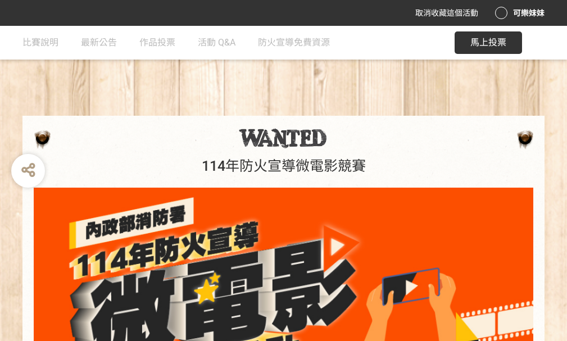
click at [499, 46] on span "馬上投票" at bounding box center [488, 42] width 36 height 11
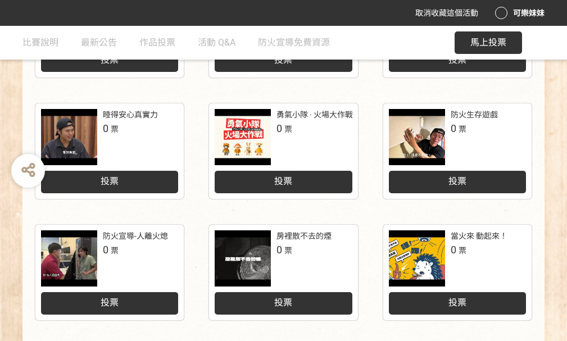
scroll to position [636, 0]
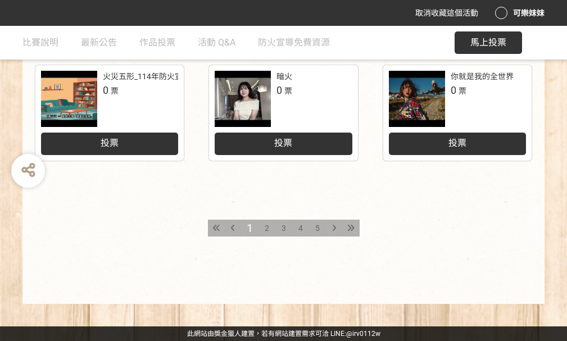
click at [266, 227] on span "2" at bounding box center [266, 227] width 4 height 9
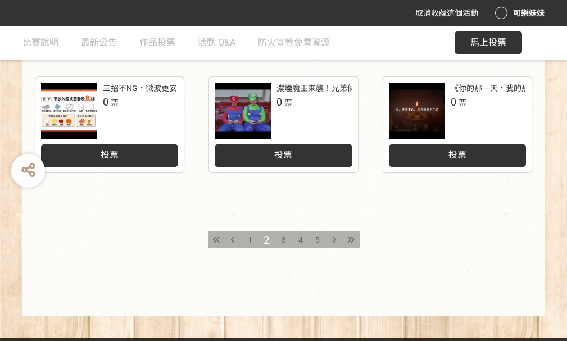
scroll to position [636, 0]
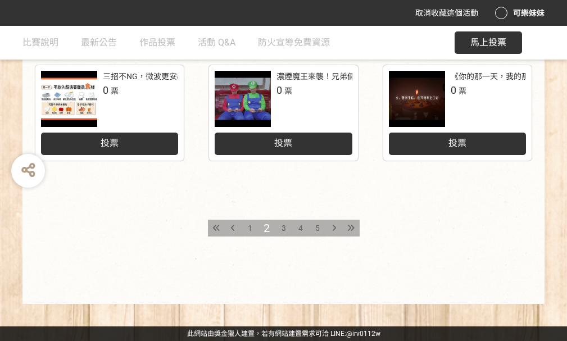
click at [284, 228] on span "3" at bounding box center [283, 227] width 4 height 9
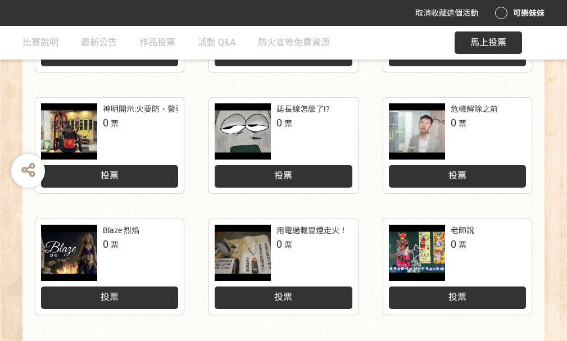
scroll to position [562, 0]
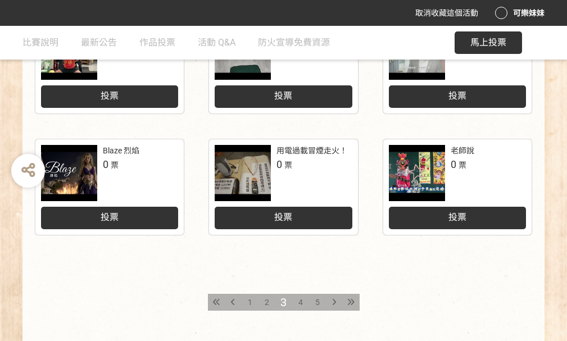
click at [299, 299] on span "4" at bounding box center [300, 302] width 4 height 9
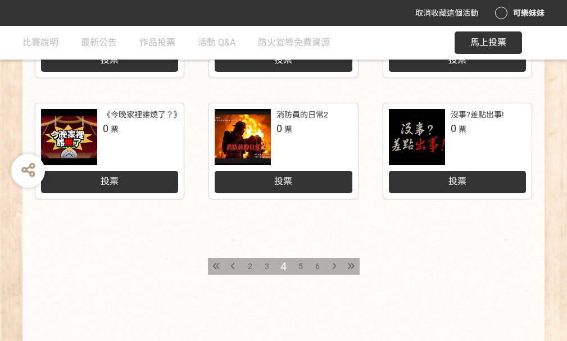
scroll to position [618, 0]
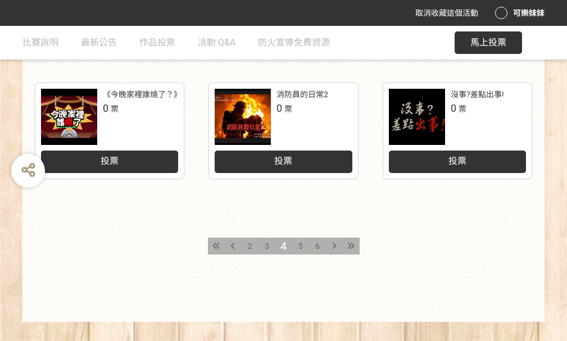
click at [300, 245] on span "5" at bounding box center [300, 245] width 4 height 9
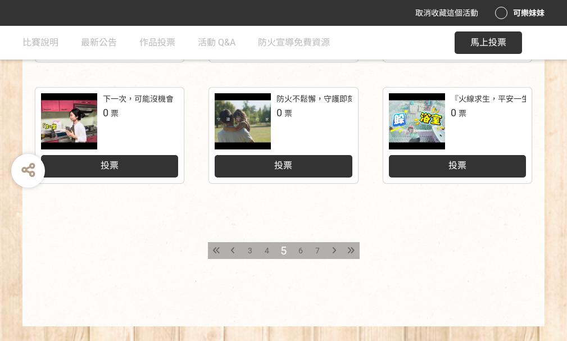
scroll to position [618, 0]
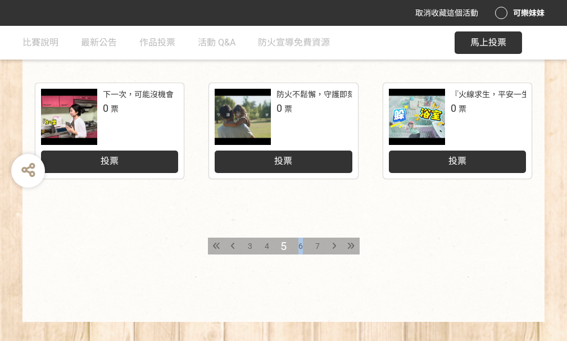
click at [300, 247] on span "6" at bounding box center [300, 245] width 4 height 9
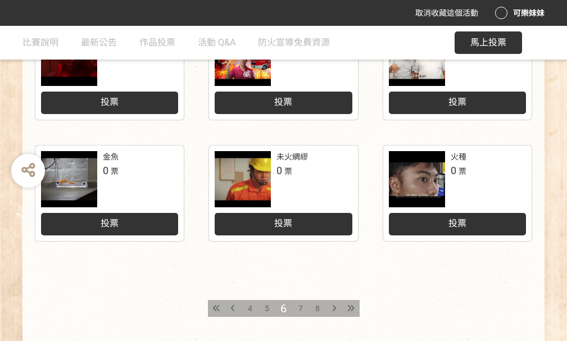
scroll to position [562, 0]
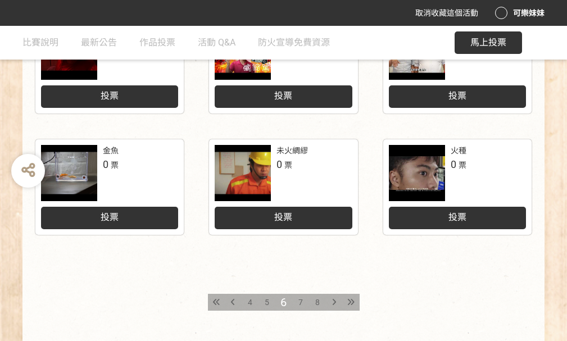
click at [302, 301] on span "7" at bounding box center [300, 302] width 4 height 9
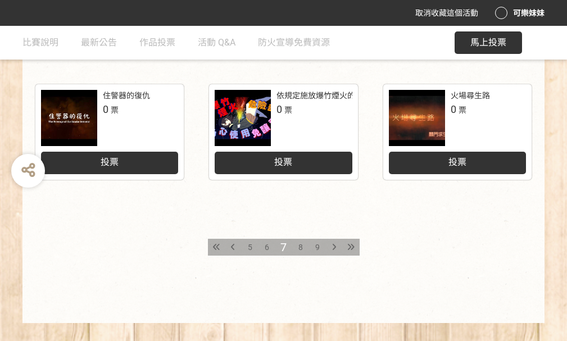
scroll to position [618, 0]
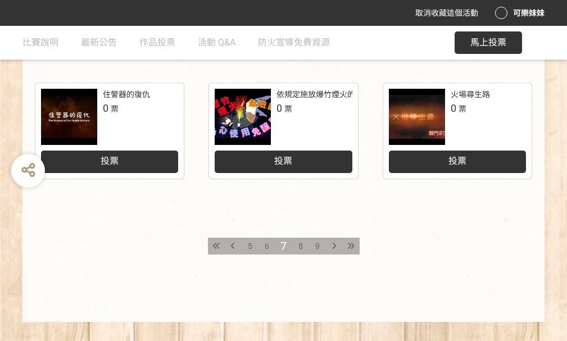
click at [299, 245] on span "8" at bounding box center [300, 245] width 4 height 9
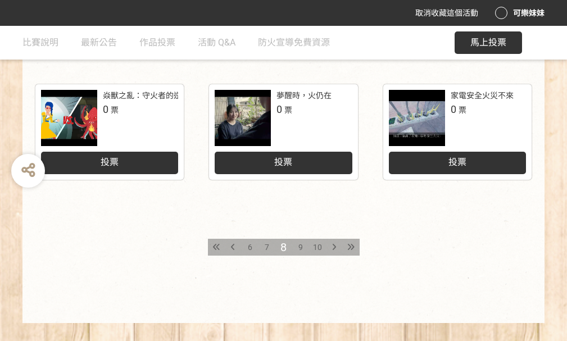
scroll to position [618, 0]
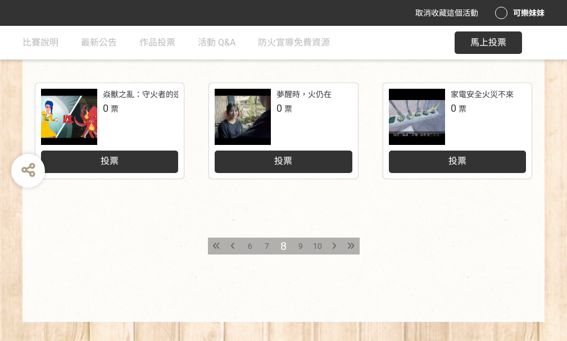
click at [302, 245] on span "9" at bounding box center [300, 245] width 4 height 9
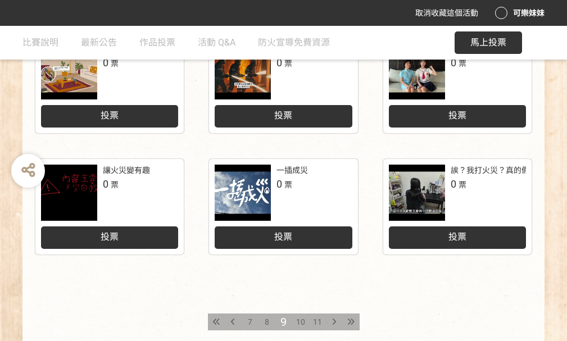
scroll to position [562, 0]
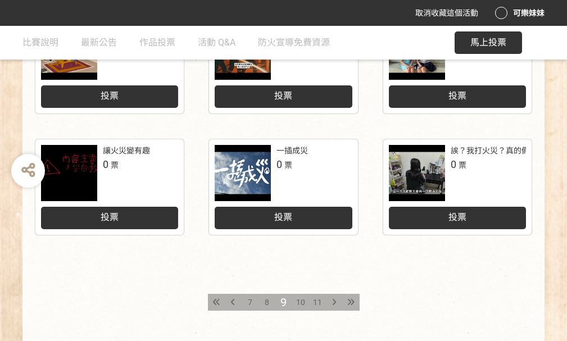
click at [347, 299] on icon at bounding box center [350, 302] width 7 height 8
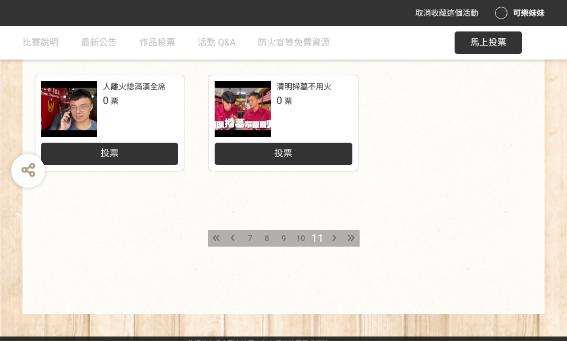
scroll to position [636, 0]
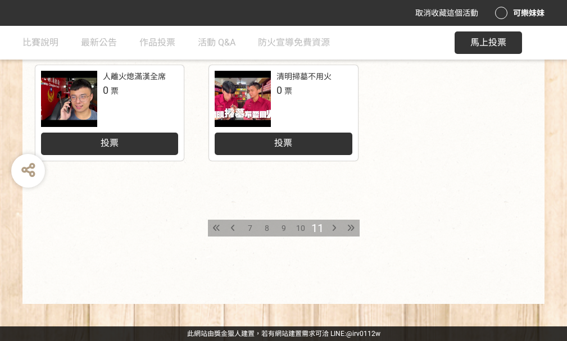
click at [267, 229] on span "8" at bounding box center [266, 227] width 4 height 9
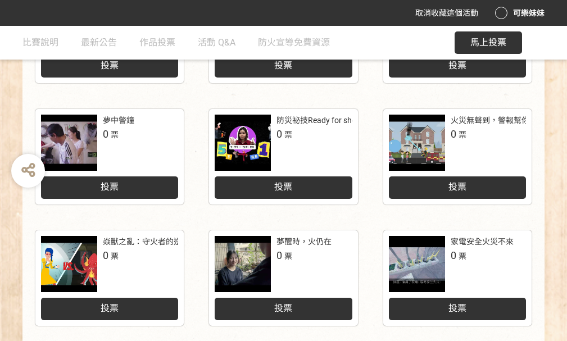
scroll to position [618, 0]
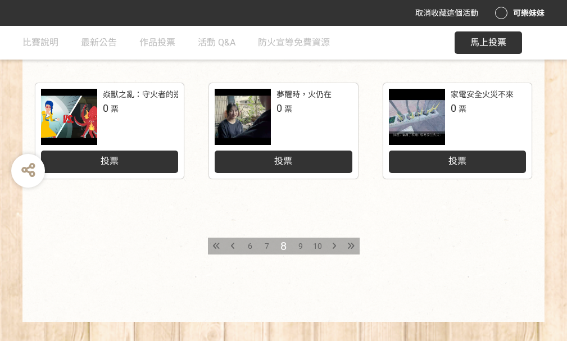
click at [300, 246] on span "9" at bounding box center [300, 245] width 4 height 9
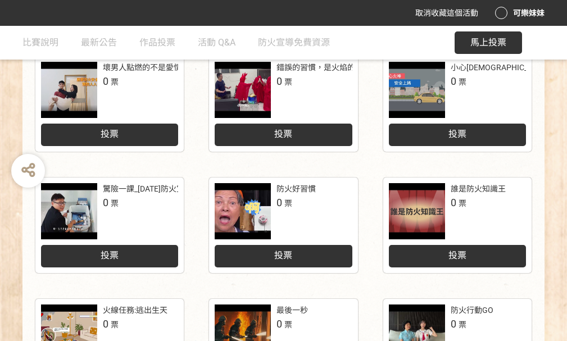
scroll to position [449, 0]
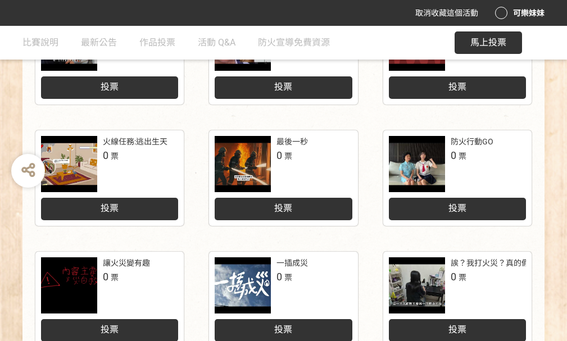
click at [413, 180] on div at bounding box center [417, 164] width 56 height 56
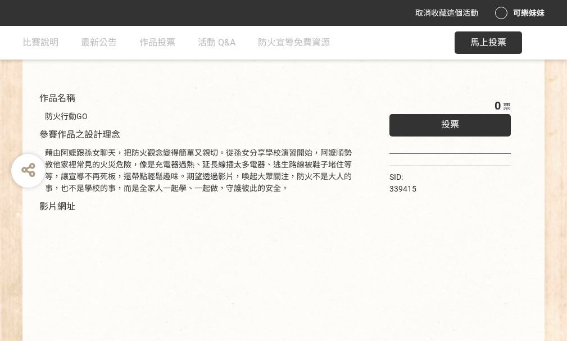
scroll to position [218, 0]
